Goal: Find specific page/section: Find specific page/section

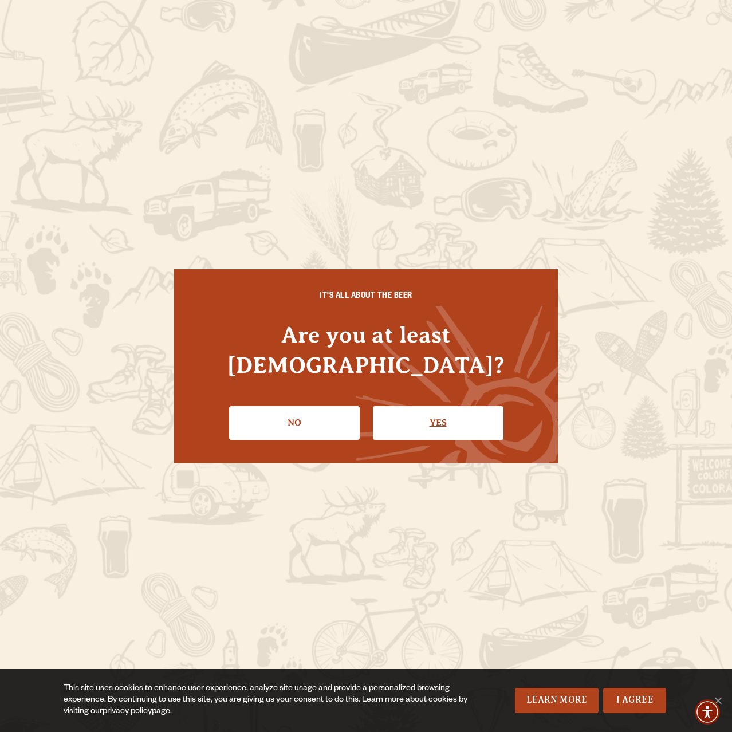
click at [410, 412] on link "Yes" at bounding box center [438, 422] width 131 height 33
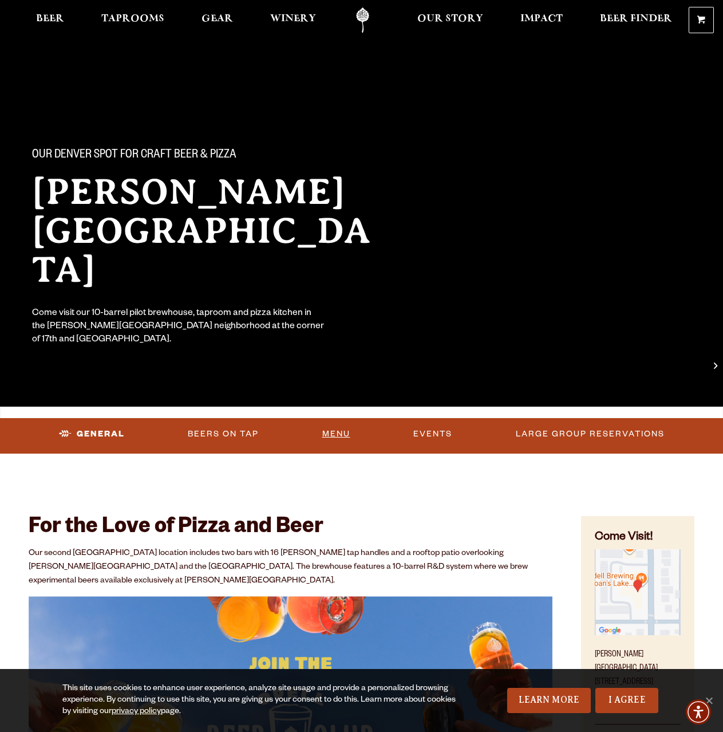
click at [347, 432] on link "Menu" at bounding box center [336, 434] width 37 height 26
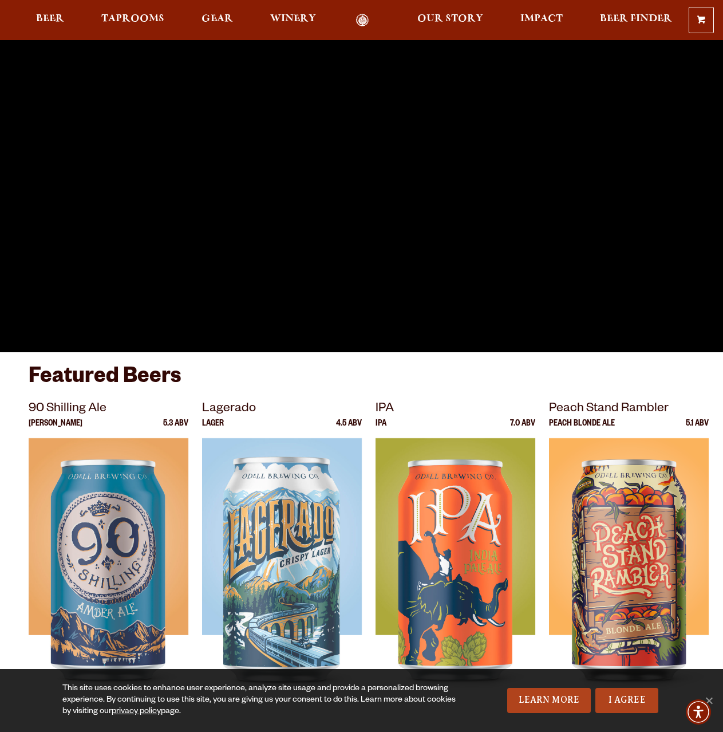
scroll to position [115, 0]
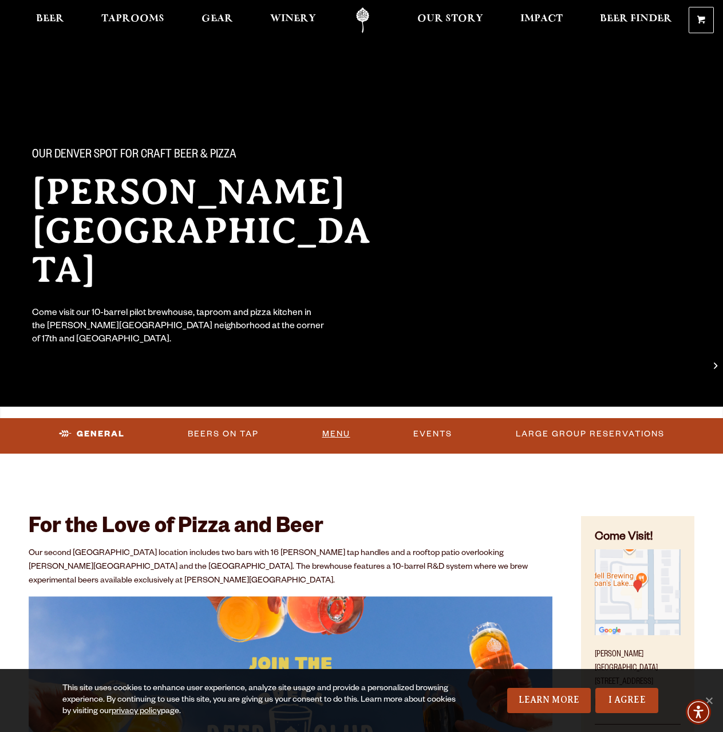
click at [343, 427] on link "Menu" at bounding box center [336, 434] width 37 height 26
click at [194, 434] on link "Beers On Tap" at bounding box center [204, 434] width 80 height 26
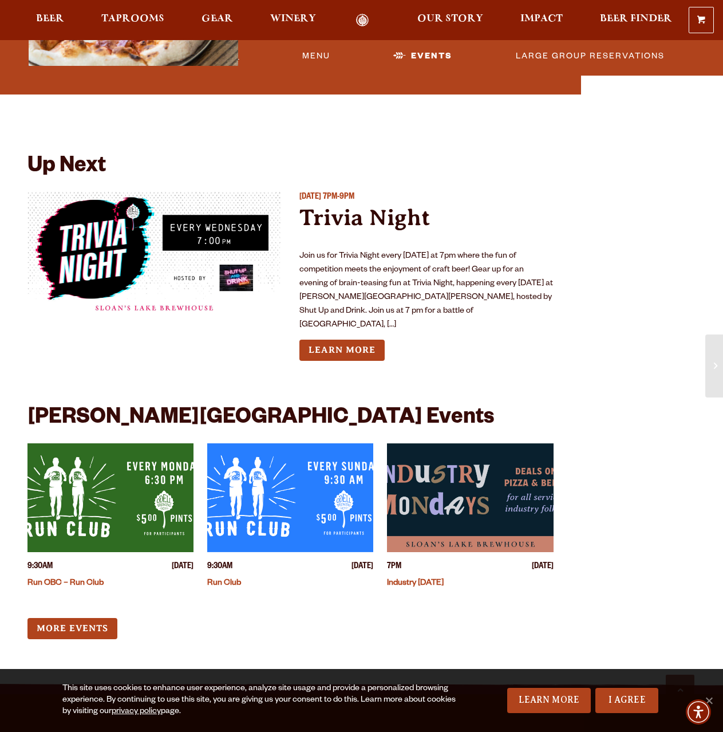
scroll to position [2351, 0]
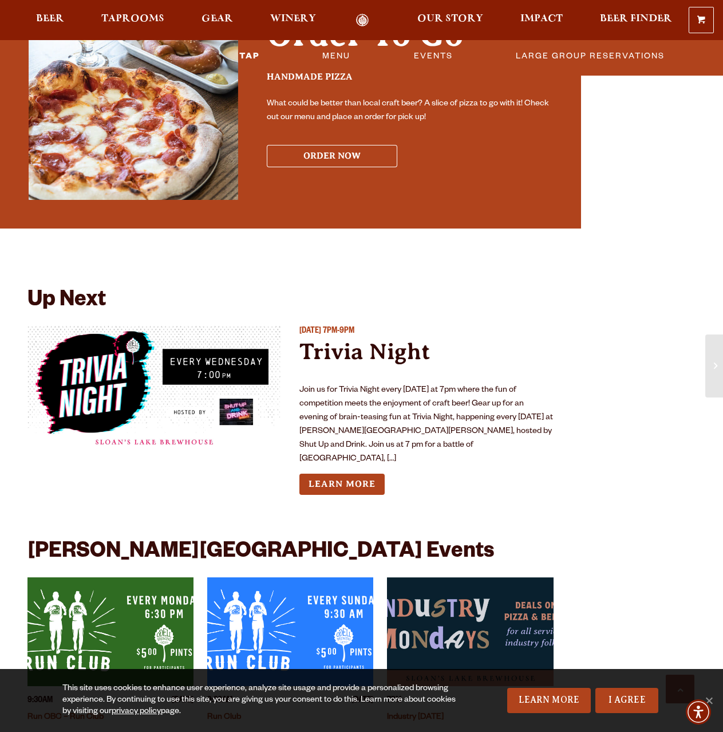
click at [305, 146] on button "ORDER NOW" at bounding box center [332, 156] width 131 height 22
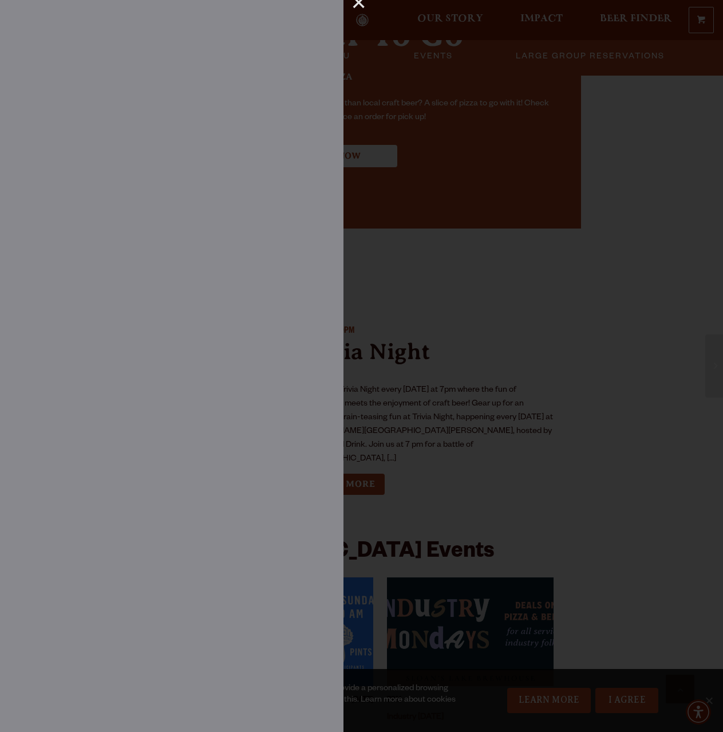
click at [486, 322] on div at bounding box center [361, 366] width 723 height 732
